Goal: Task Accomplishment & Management: Complete application form

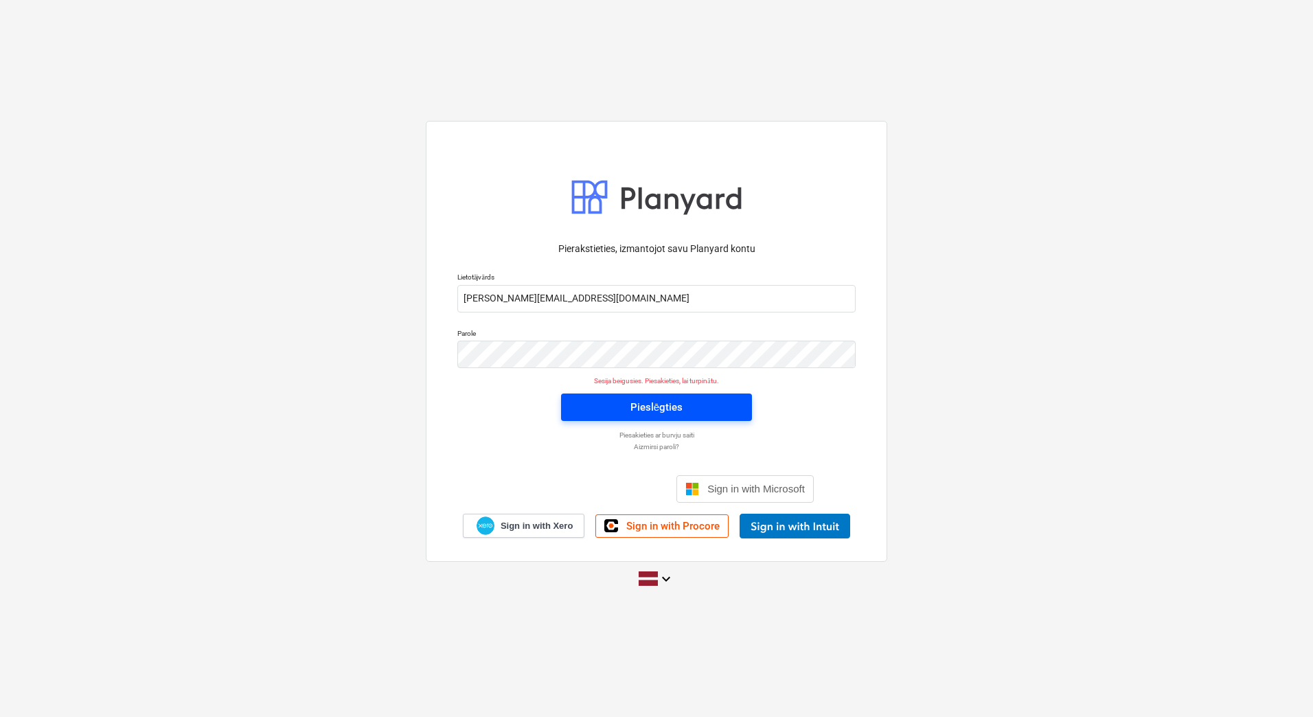
click at [631, 413] on div "Pieslēgties" at bounding box center [656, 407] width 52 height 18
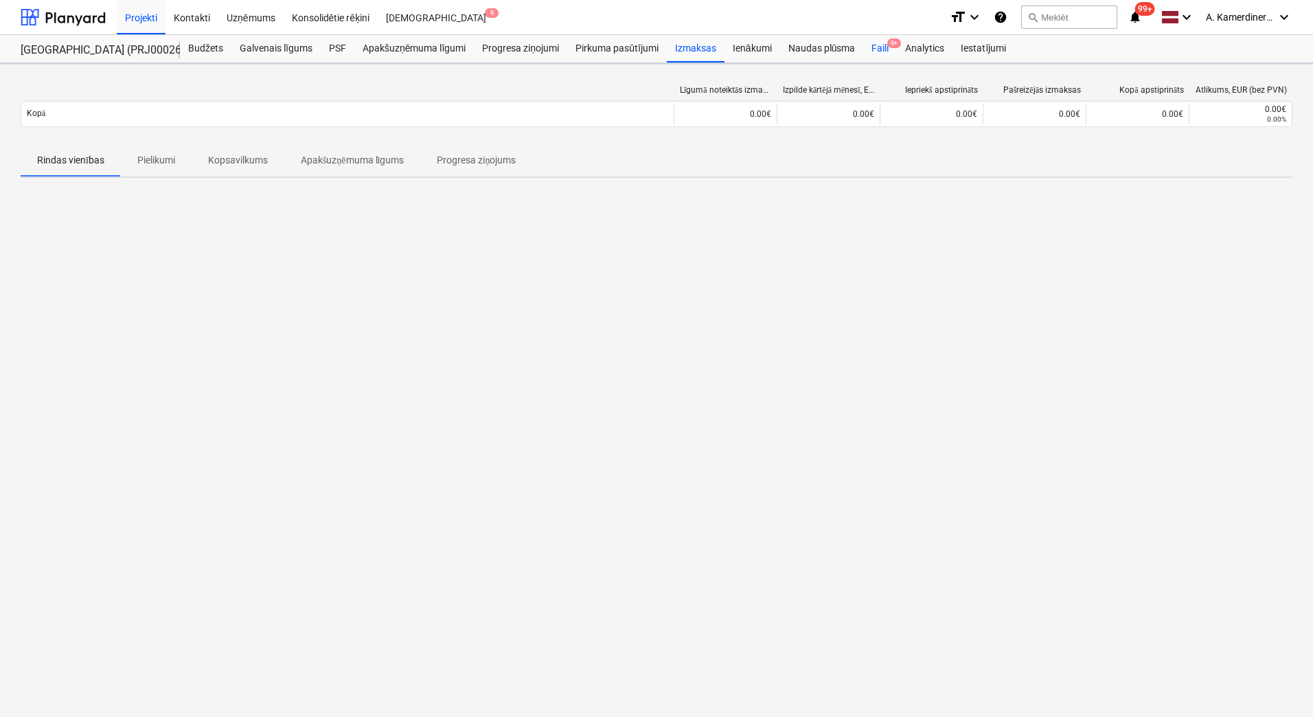
click at [882, 49] on div "Faili 9+" at bounding box center [880, 48] width 34 height 27
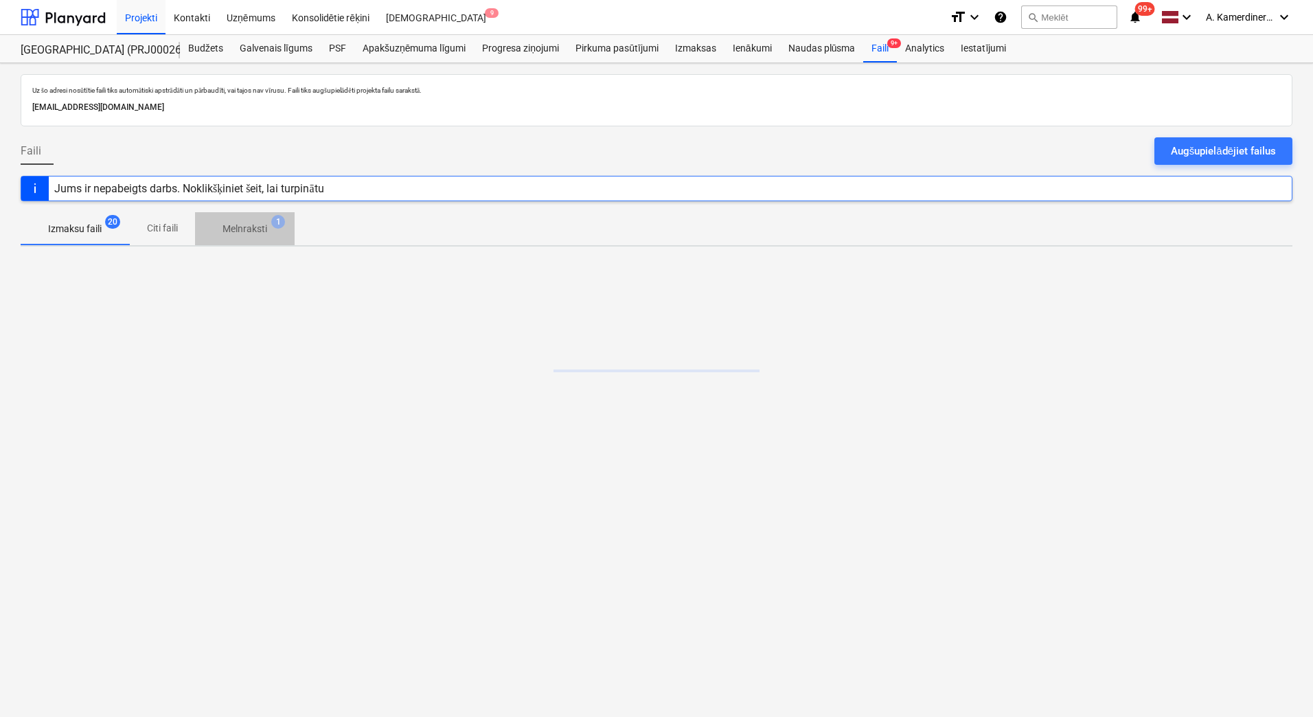
click at [233, 229] on p "Melnraksti" at bounding box center [244, 229] width 45 height 14
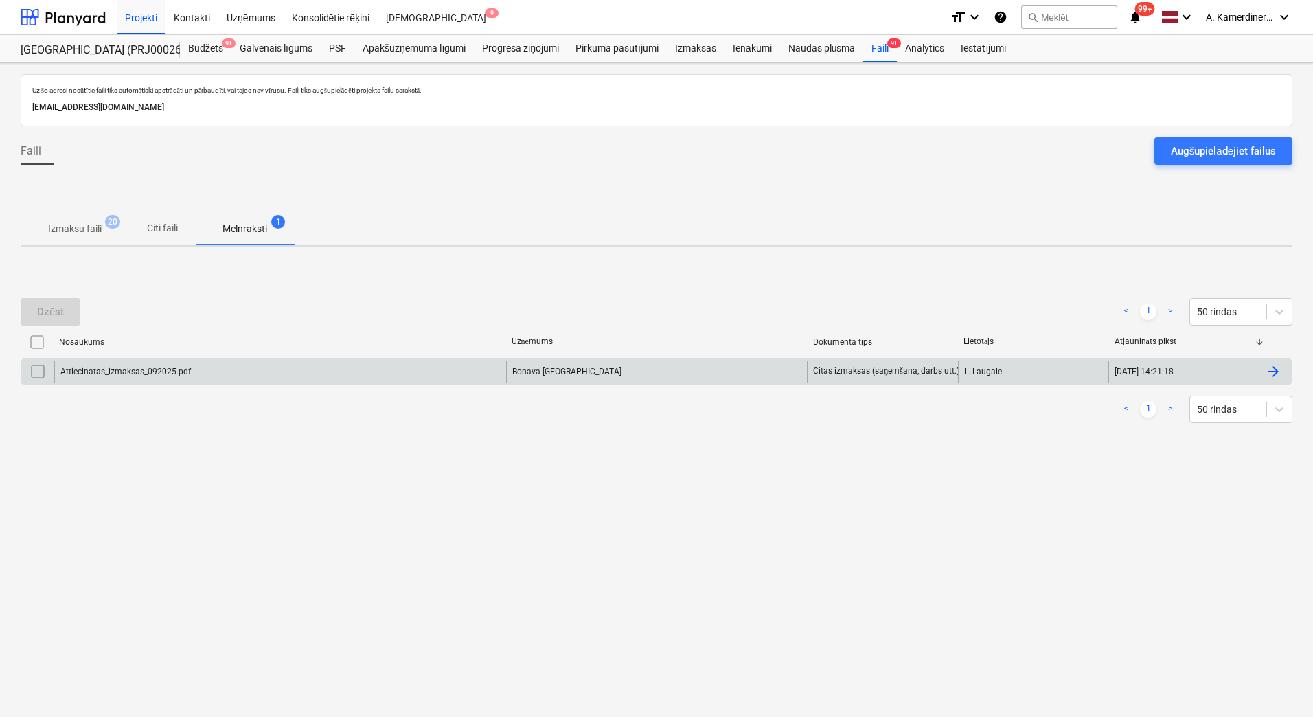
click at [174, 371] on div "Attiecinatas_izmaksas_092025.pdf" at bounding box center [125, 372] width 130 height 10
click at [315, 364] on div "Attiecinatas_izmaksas_092025.pdf" at bounding box center [280, 371] width 452 height 22
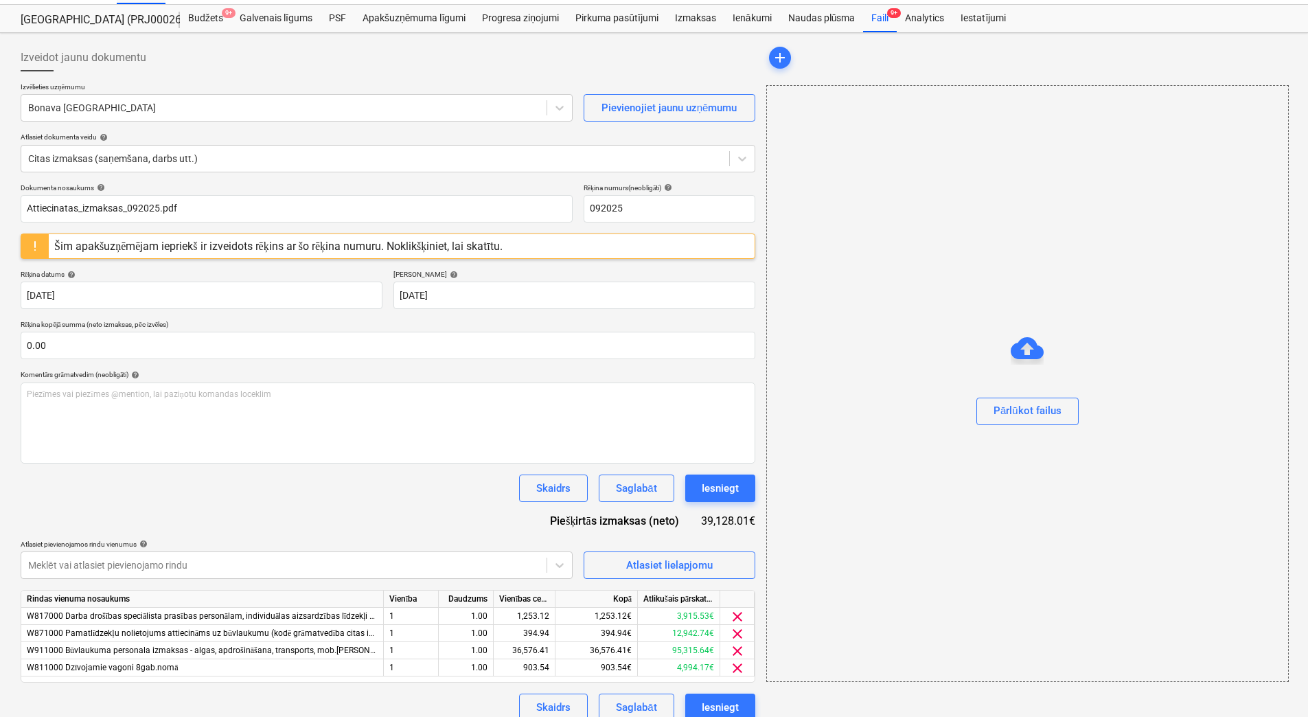
scroll to position [45, 0]
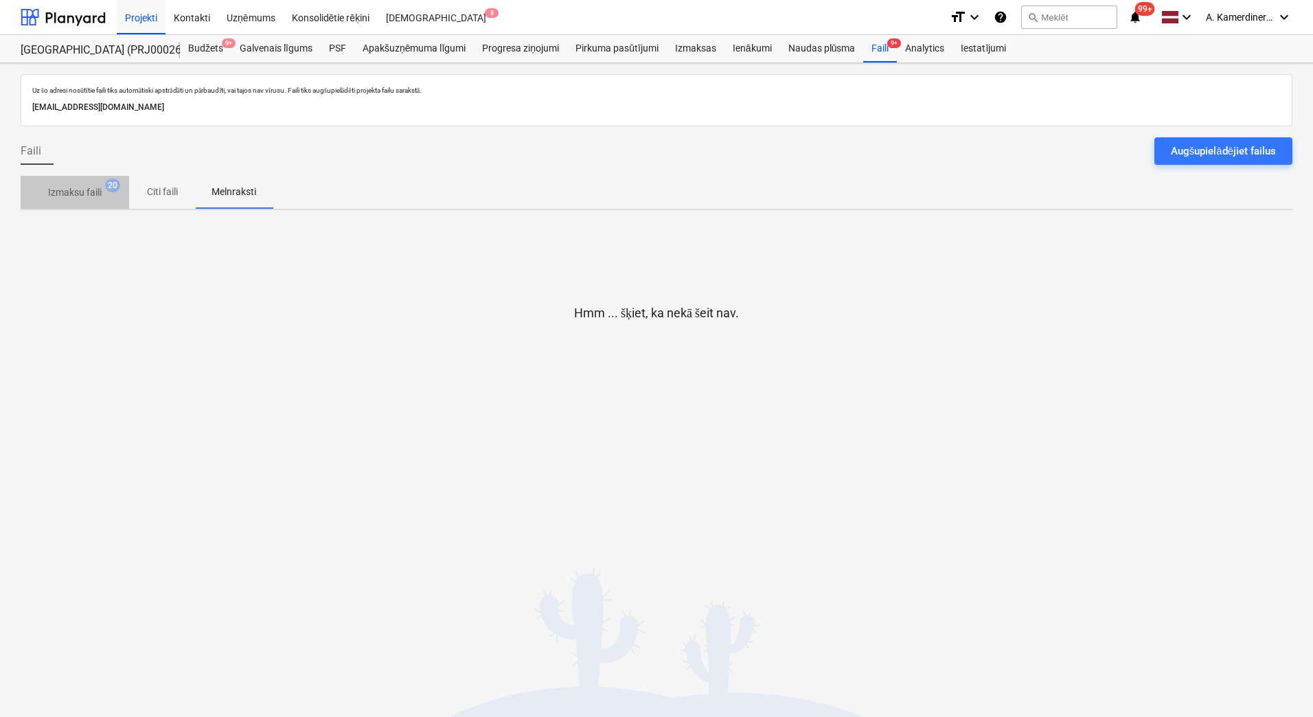
click at [85, 196] on p "Izmaksu faili" at bounding box center [75, 192] width 54 height 14
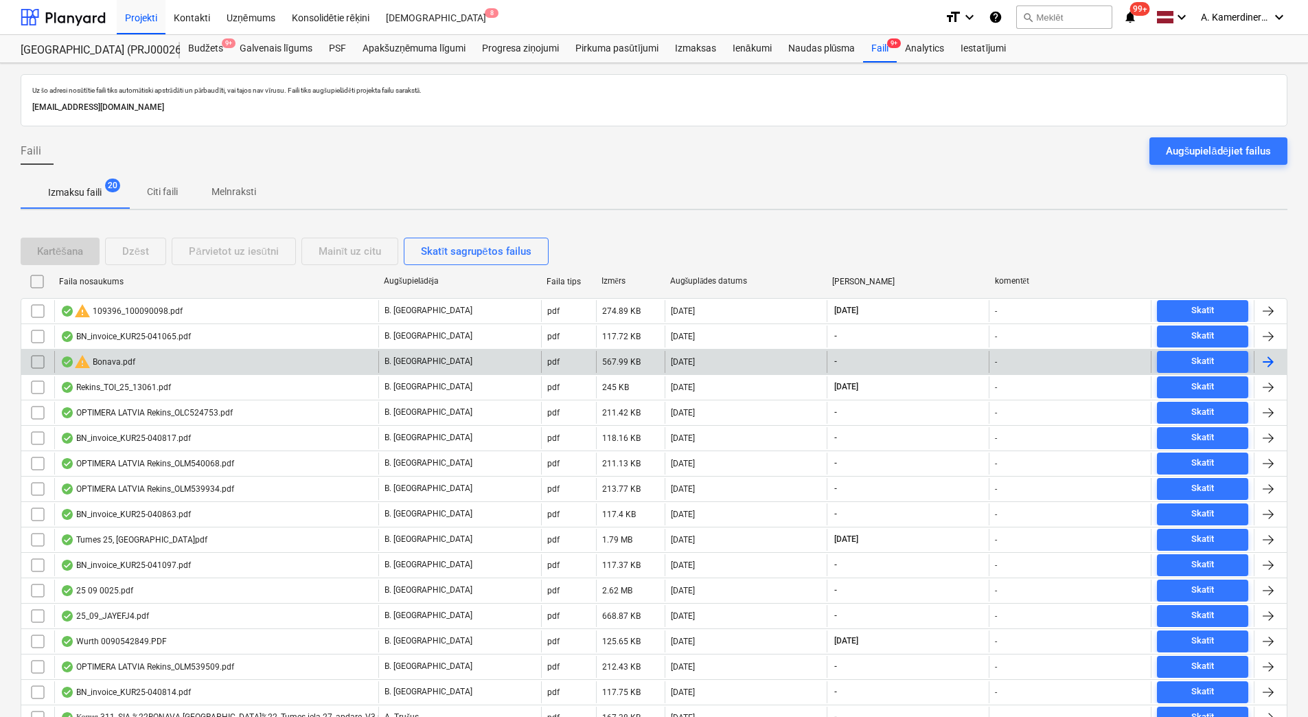
click at [314, 365] on div "warning Bonava.pdf" at bounding box center [216, 362] width 324 height 22
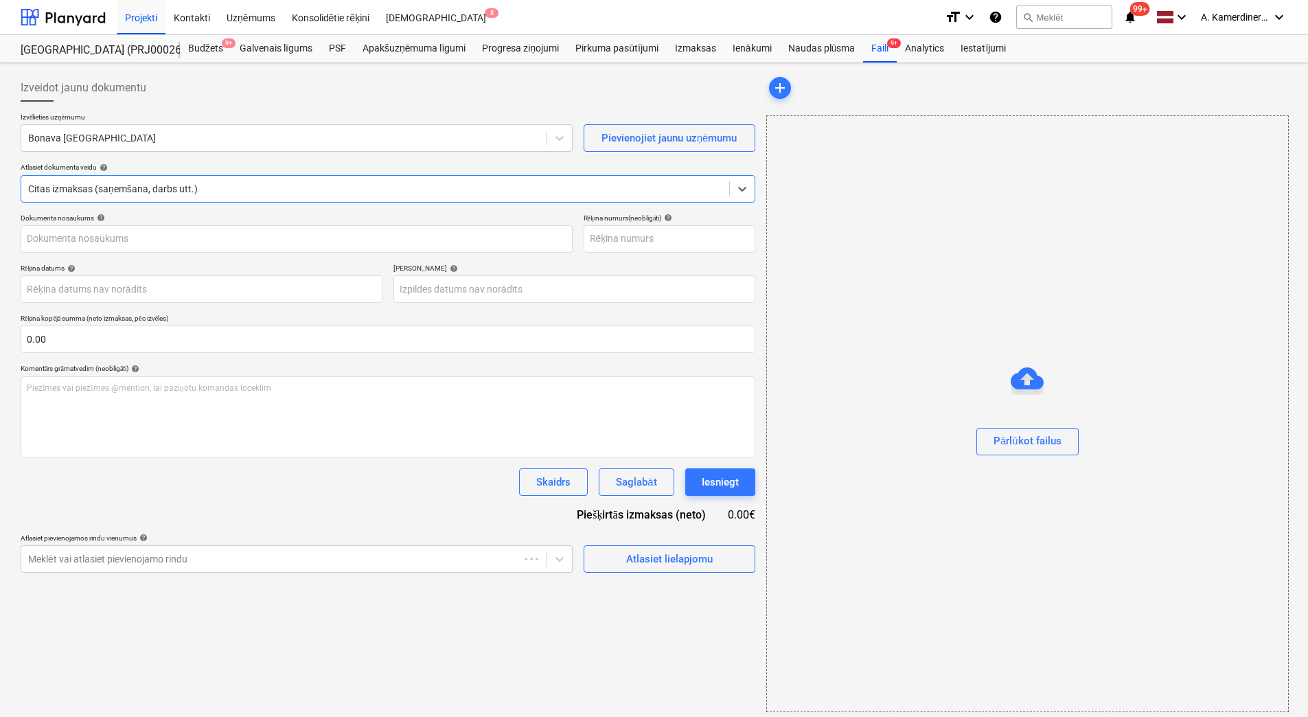
type input "251605"
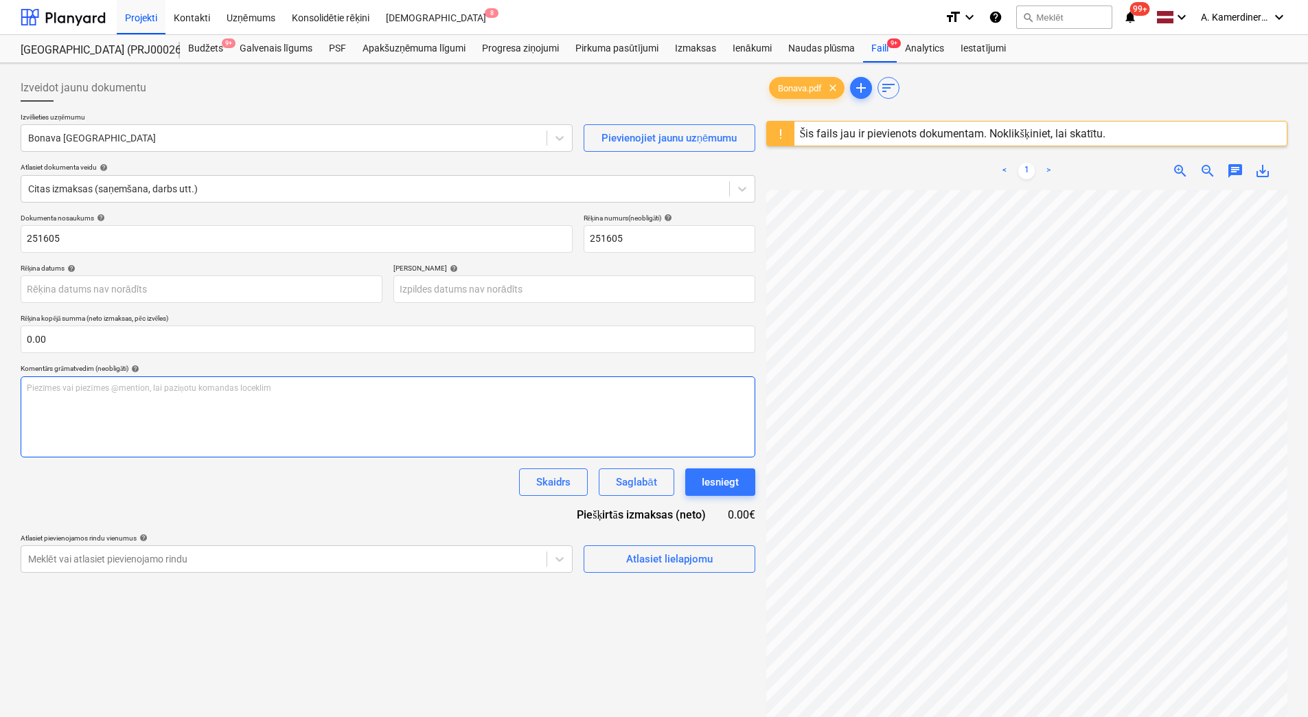
scroll to position [199, 100]
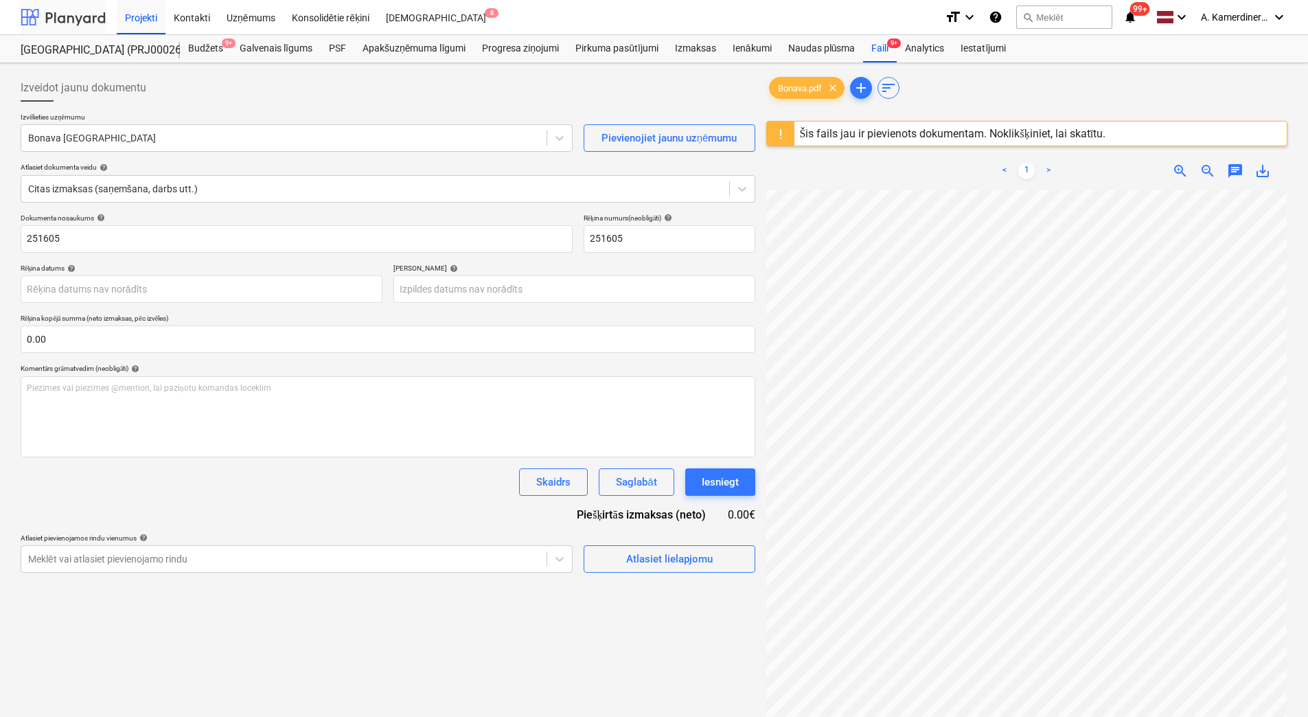
click at [60, 13] on div at bounding box center [63, 17] width 85 height 34
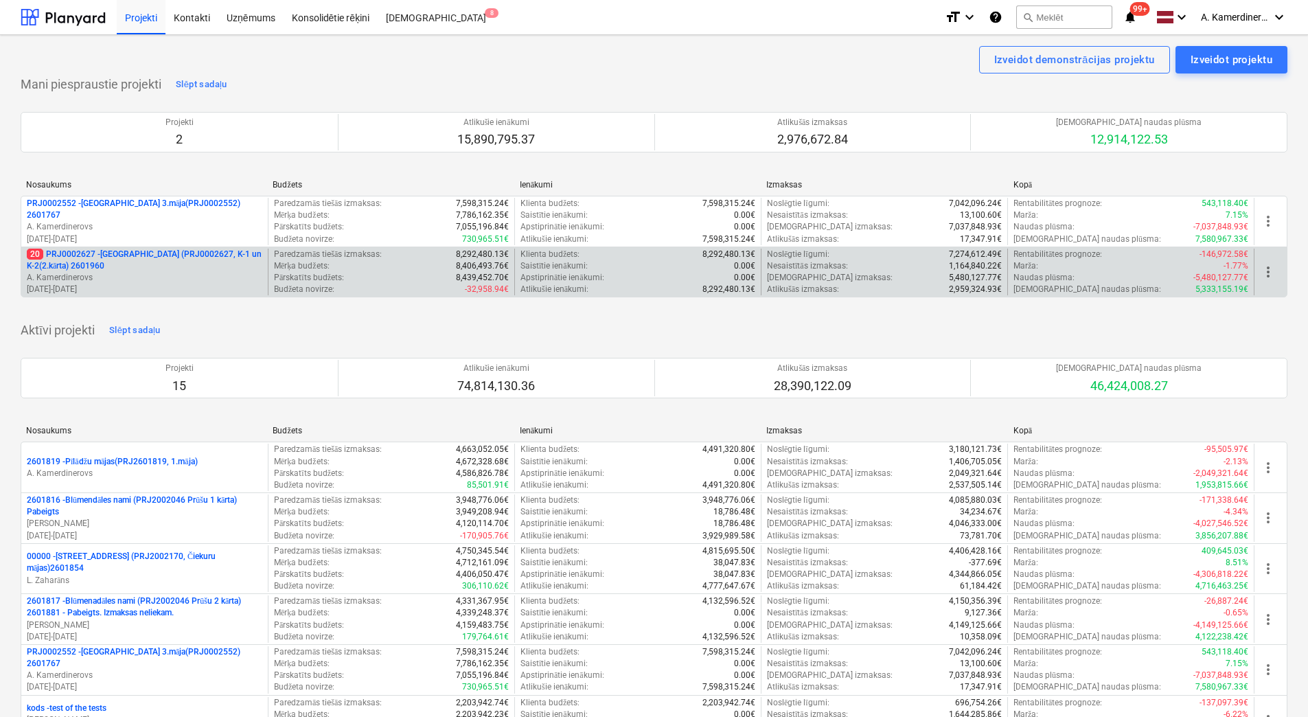
click at [149, 280] on p "A. Kamerdinerovs" at bounding box center [144, 278] width 235 height 12
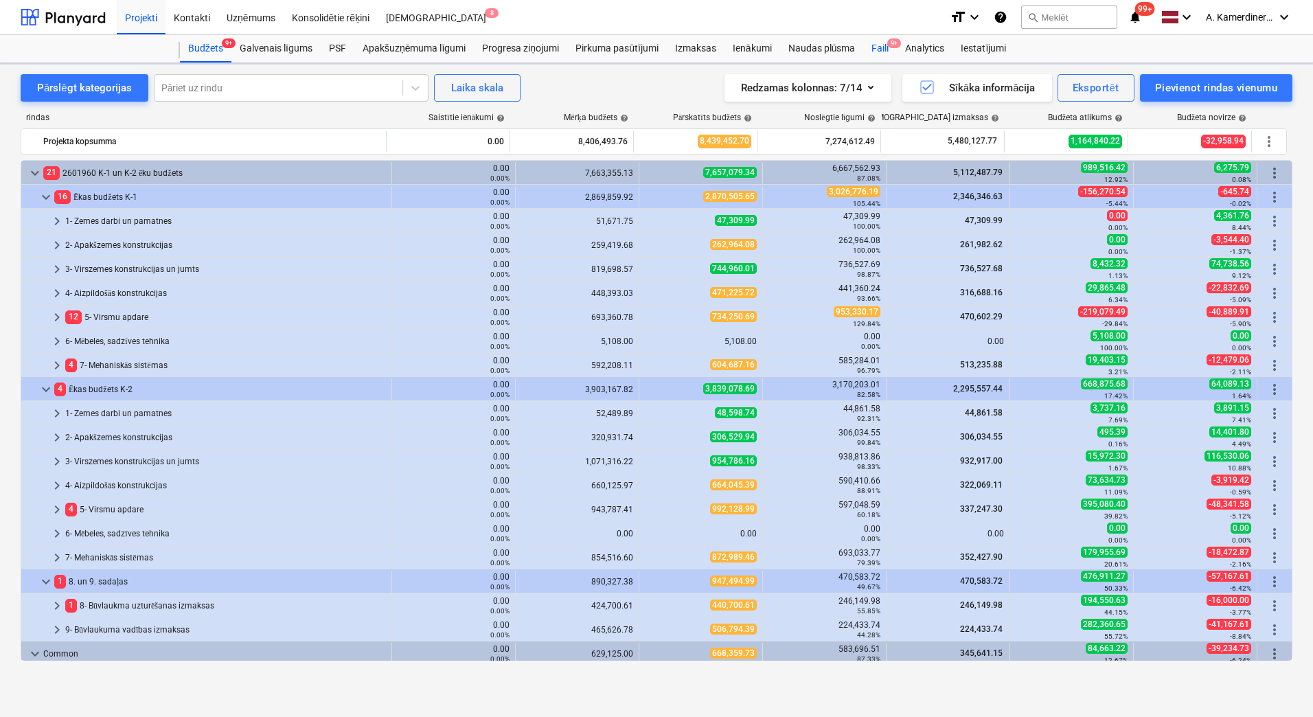
click at [881, 49] on div "Faili 9+" at bounding box center [880, 48] width 34 height 27
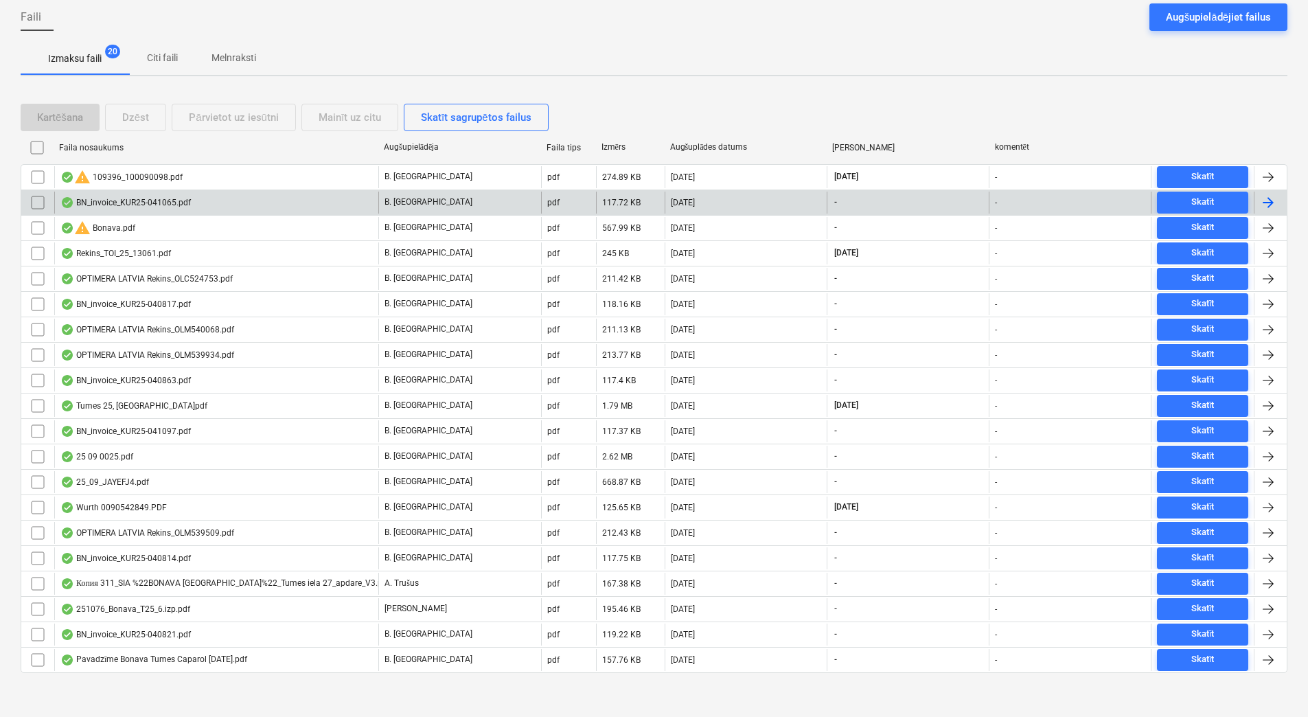
scroll to position [139, 0]
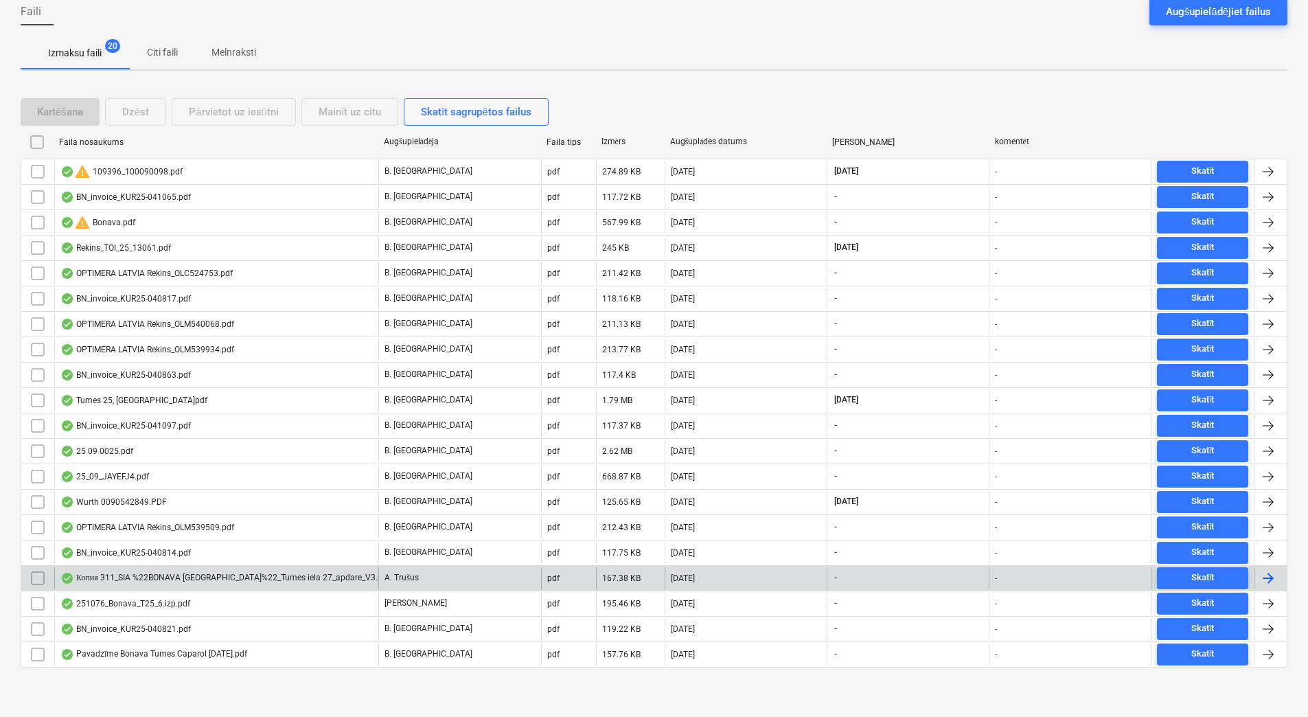
click at [268, 581] on div "Копия 311_SIA %22BONAVA [GEOGRAPHIC_DATA]%22_Tumes iela 27_apdare_V3.pdf" at bounding box center [225, 578] width 330 height 11
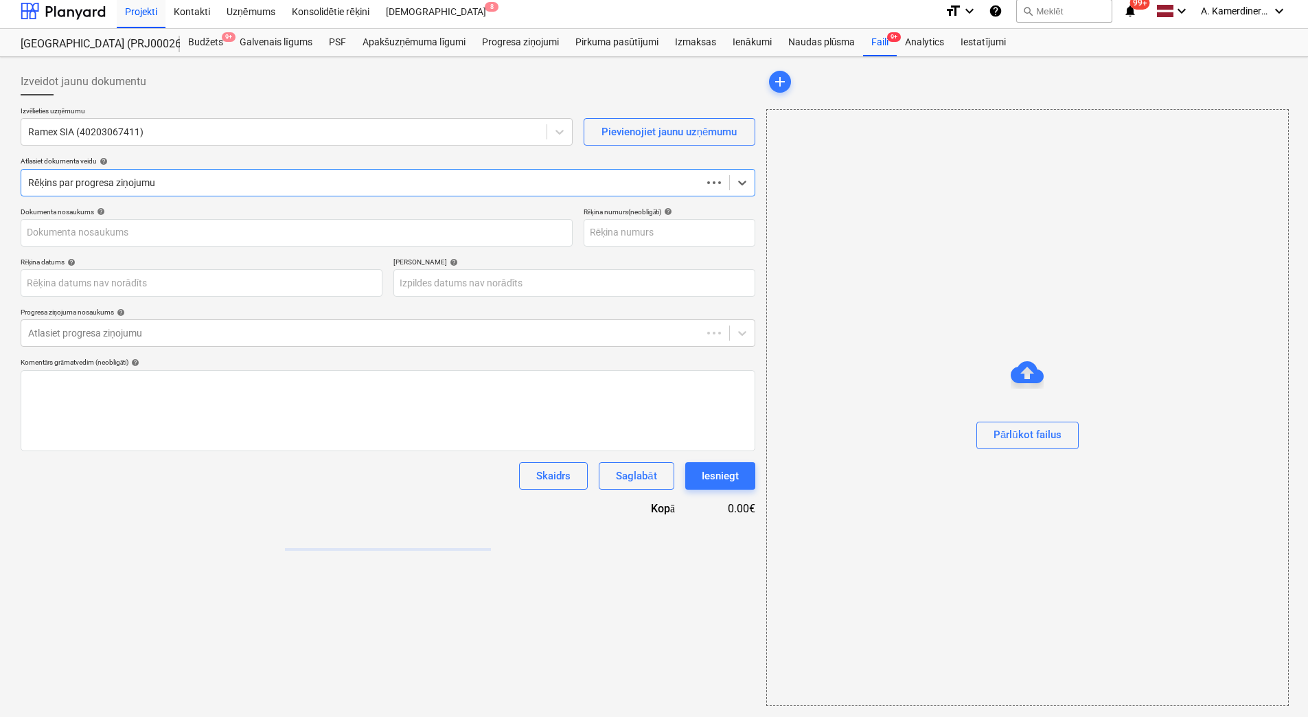
scroll to position [6, 0]
type input "311"
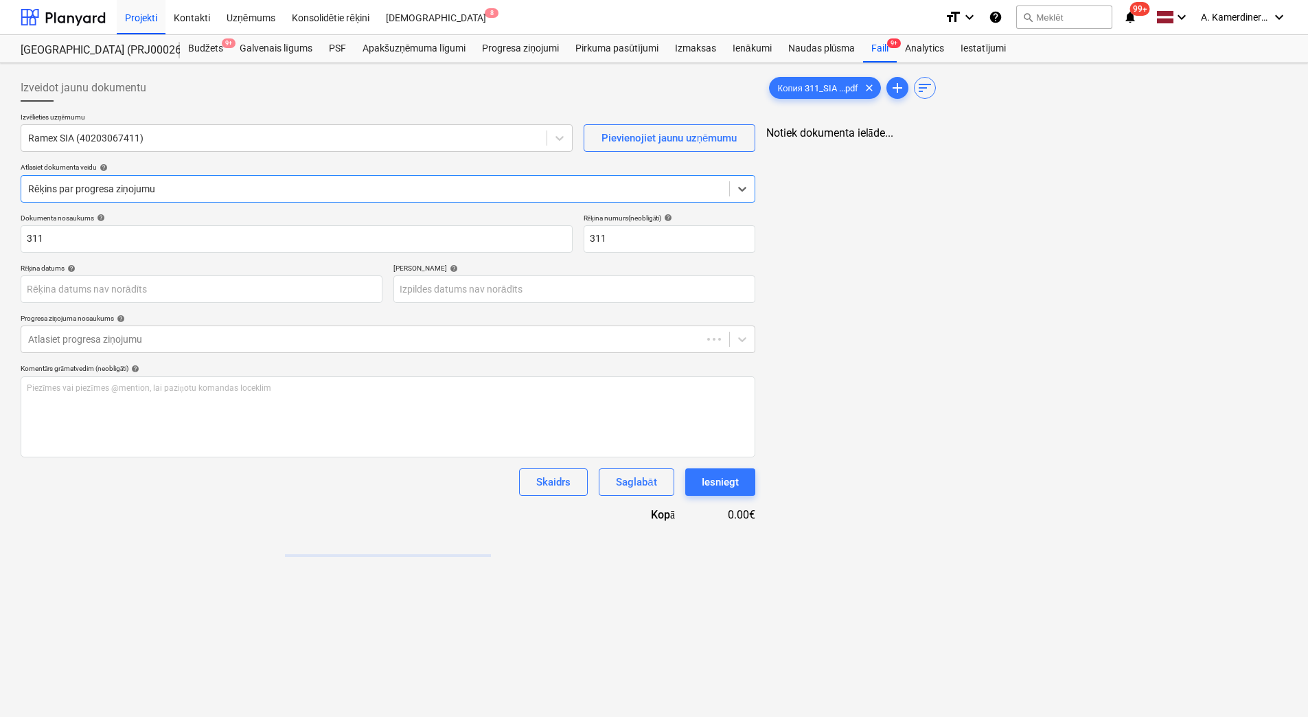
scroll to position [0, 0]
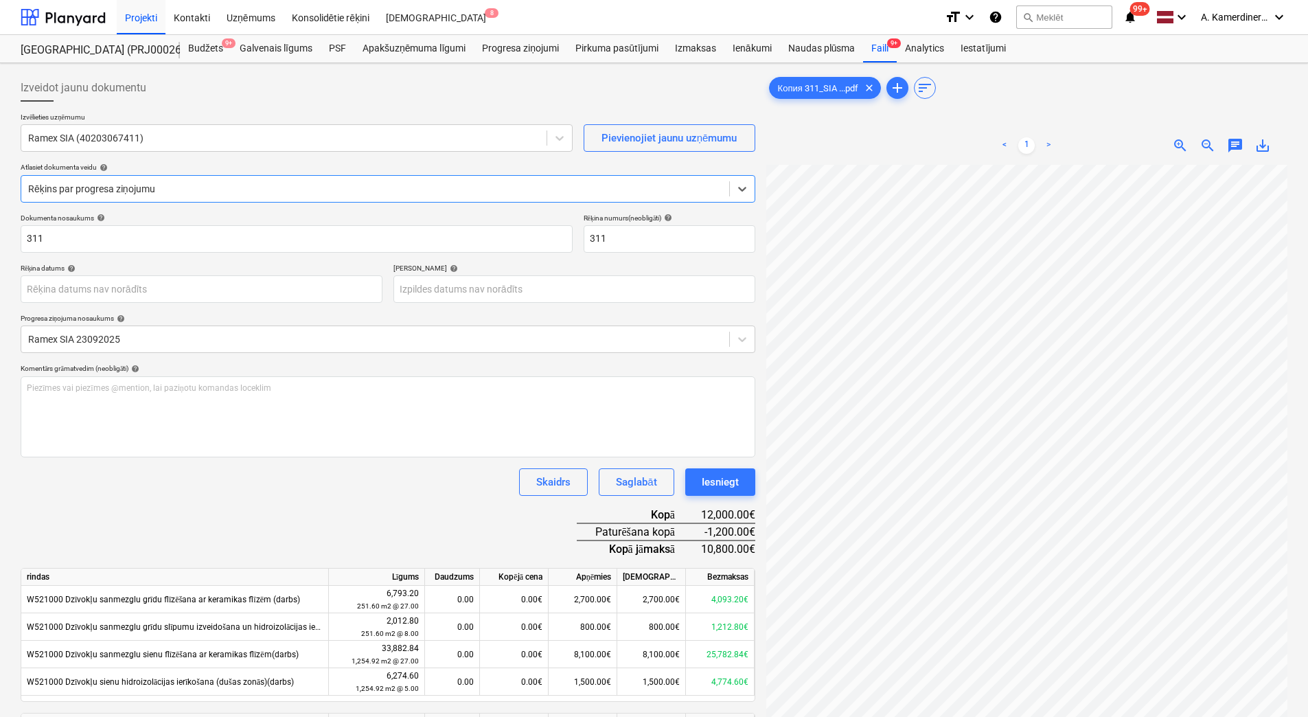
scroll to position [183, 100]
click at [715, 482] on div "Iesniegt" at bounding box center [720, 482] width 37 height 18
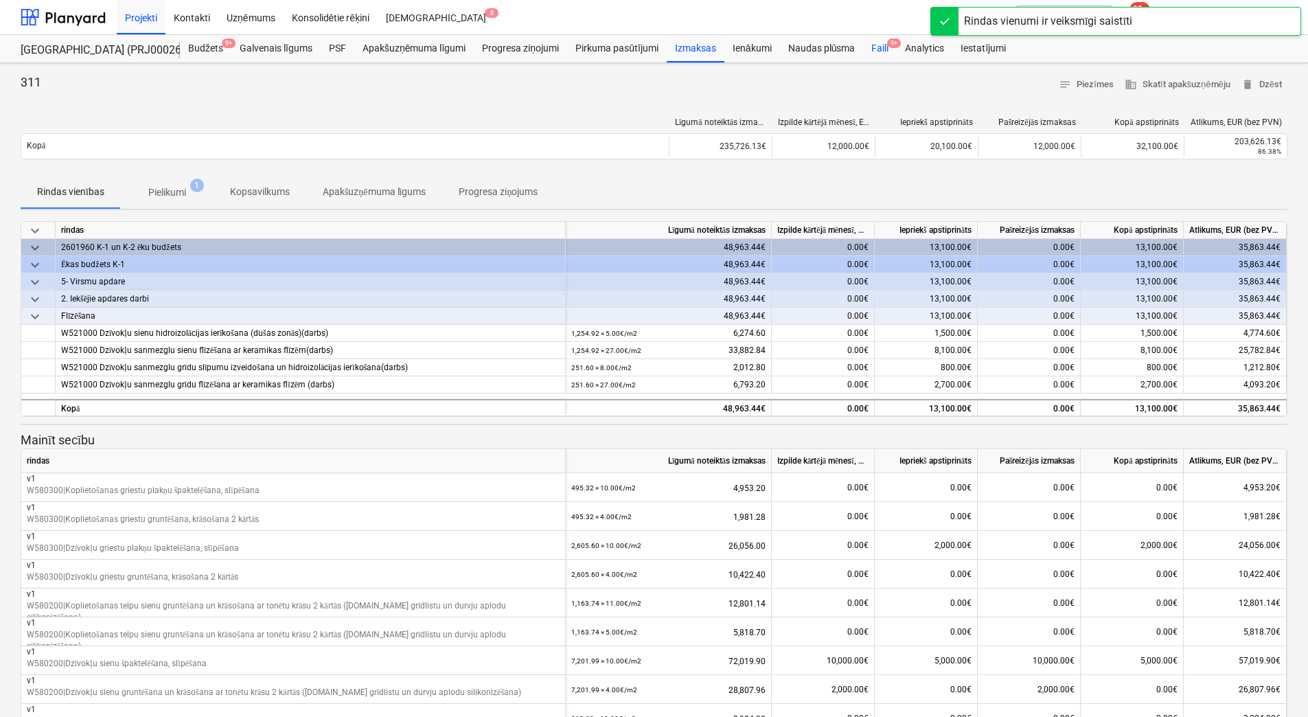
click at [873, 47] on div "Faili 9+" at bounding box center [880, 48] width 34 height 27
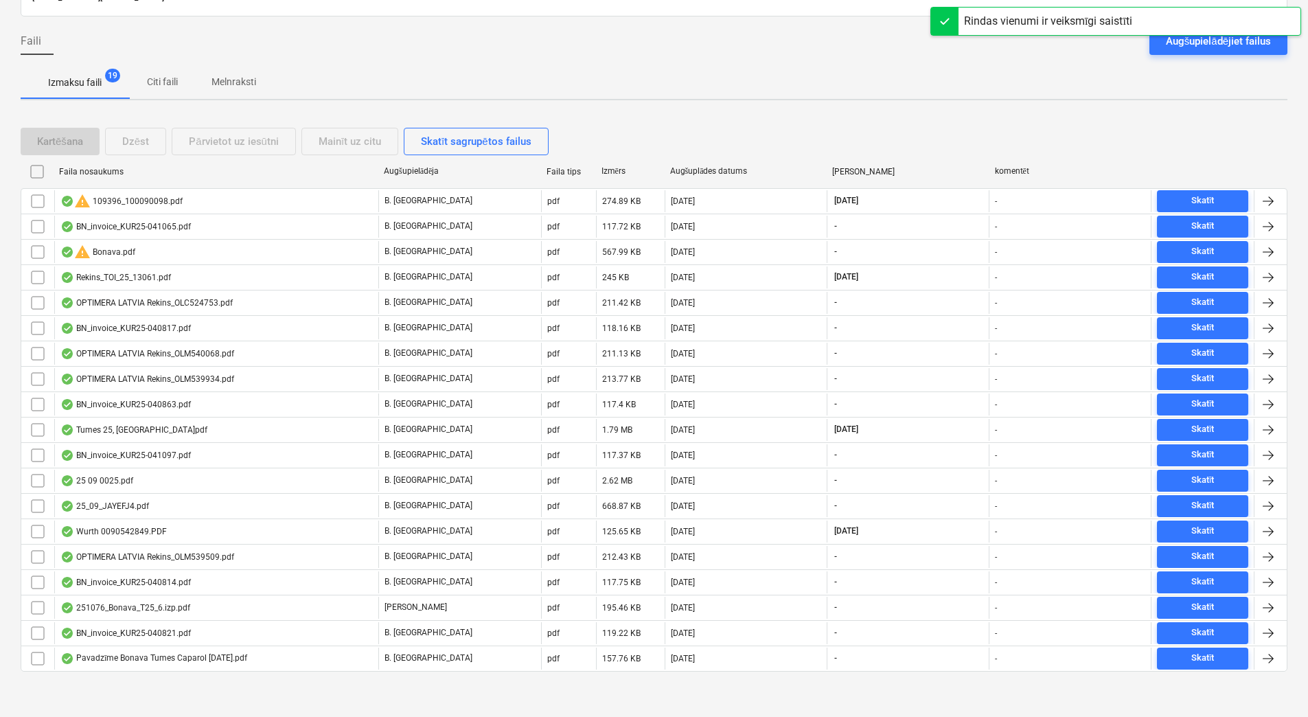
scroll to position [114, 0]
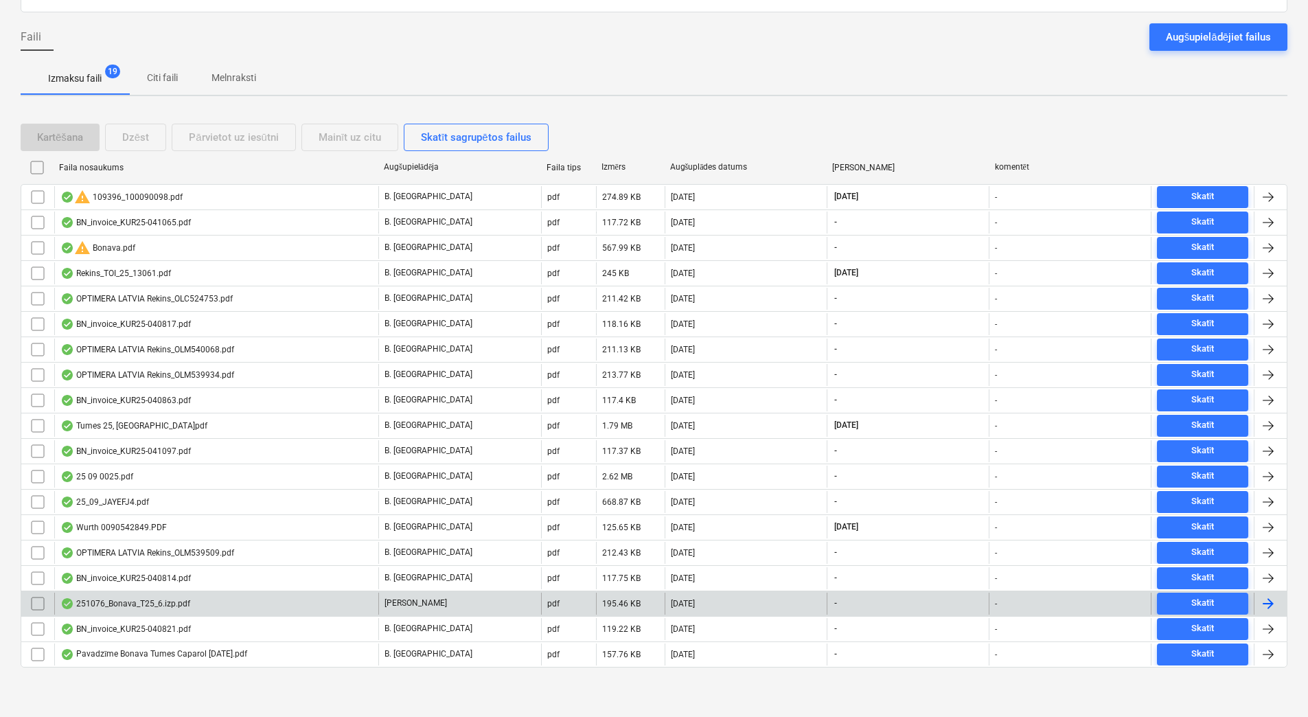
click at [221, 604] on div "251076_Bonava_T25_6.izp.pdf" at bounding box center [216, 603] width 324 height 22
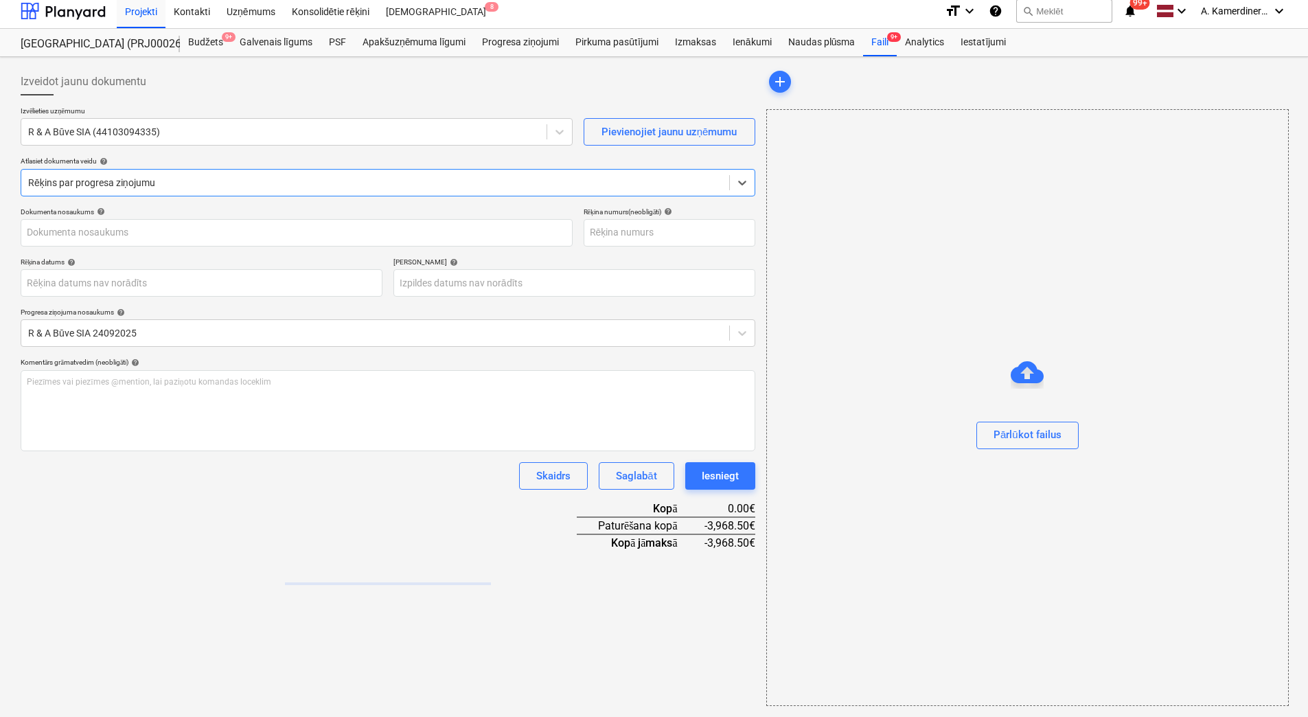
type input "1"
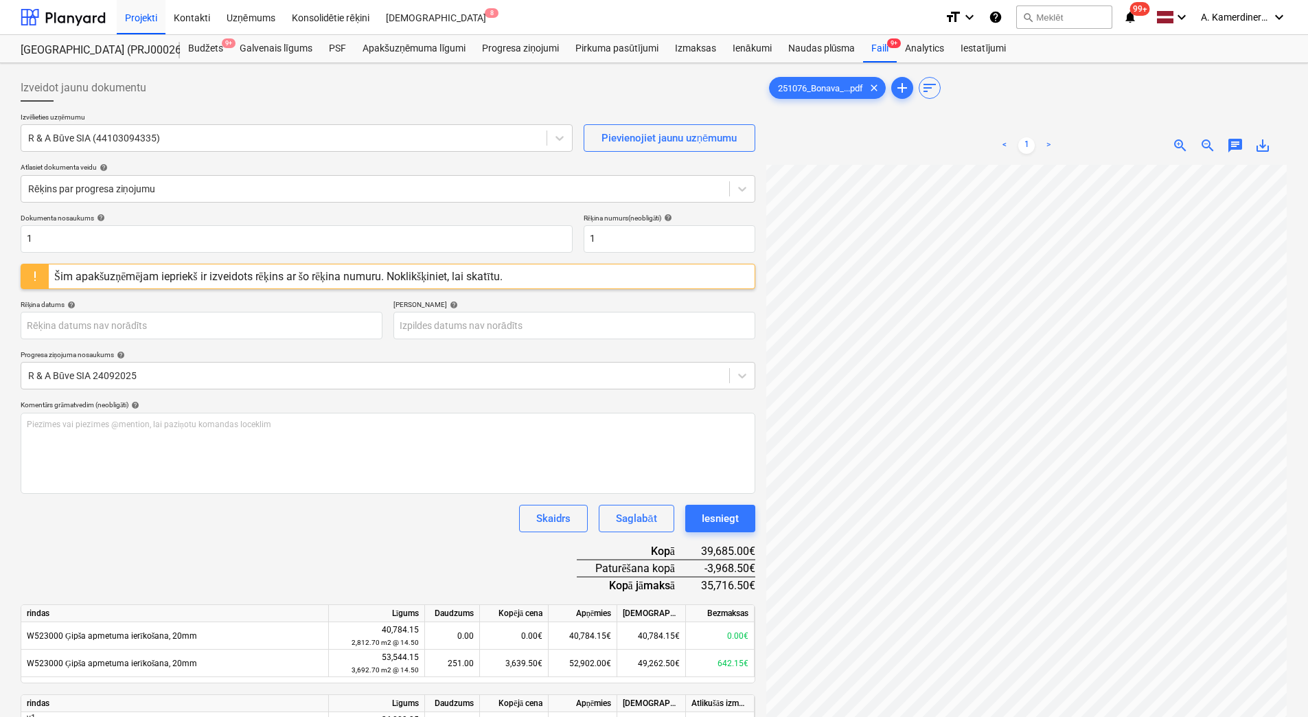
scroll to position [157, 100]
click at [732, 520] on div "Iesniegt" at bounding box center [720, 518] width 37 height 18
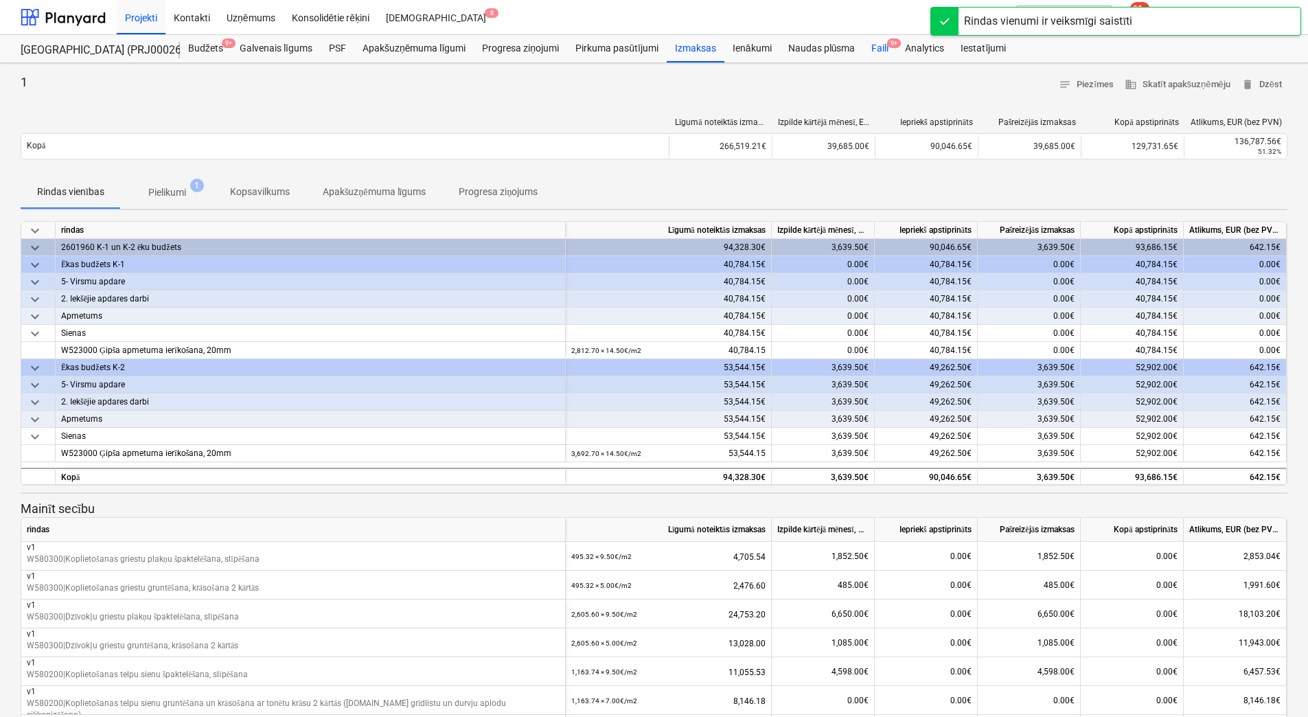
click at [870, 50] on div "Faili 9+" at bounding box center [880, 48] width 34 height 27
